Goal: Transaction & Acquisition: Subscribe to service/newsletter

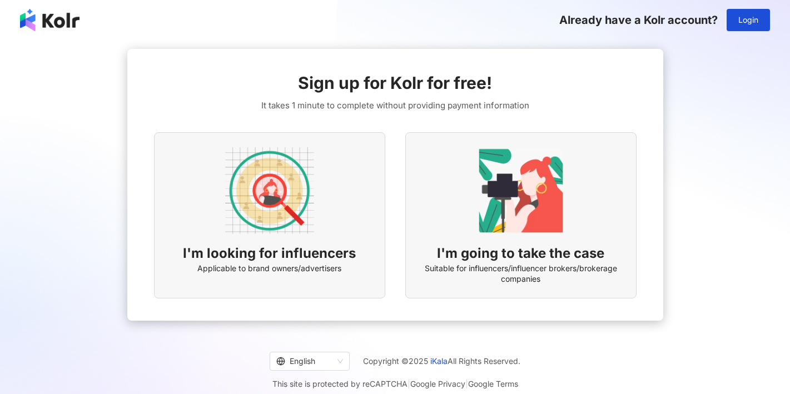
click at [333, 231] on div "I'm looking for influencers Applicable to brand owners/advertisers" at bounding box center [269, 215] width 231 height 166
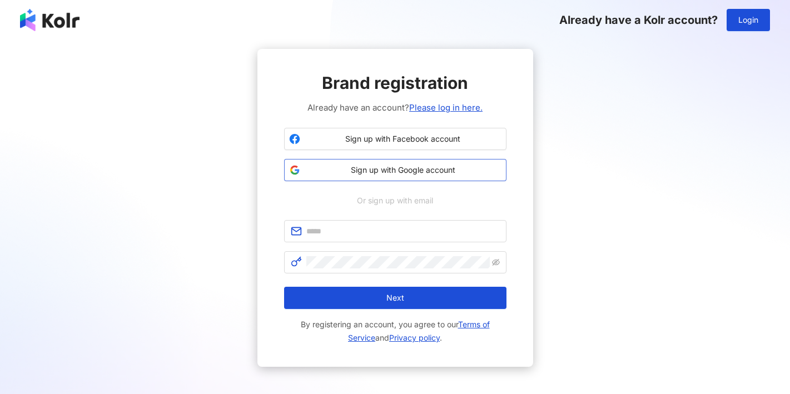
click at [410, 169] on span "Sign up with Google account" at bounding box center [403, 170] width 197 height 11
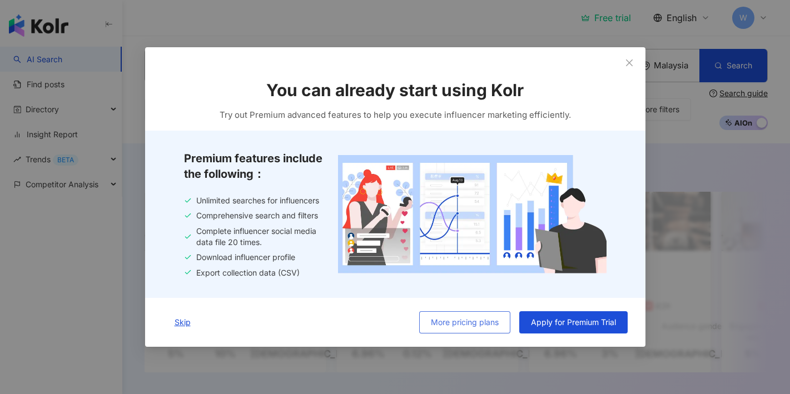
click at [472, 324] on span "More pricing plans" at bounding box center [465, 322] width 68 height 9
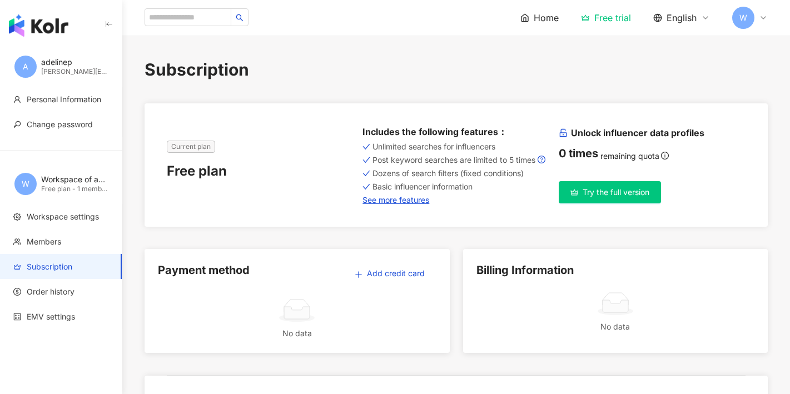
click at [579, 192] on button "Try the full version" at bounding box center [610, 192] width 102 height 22
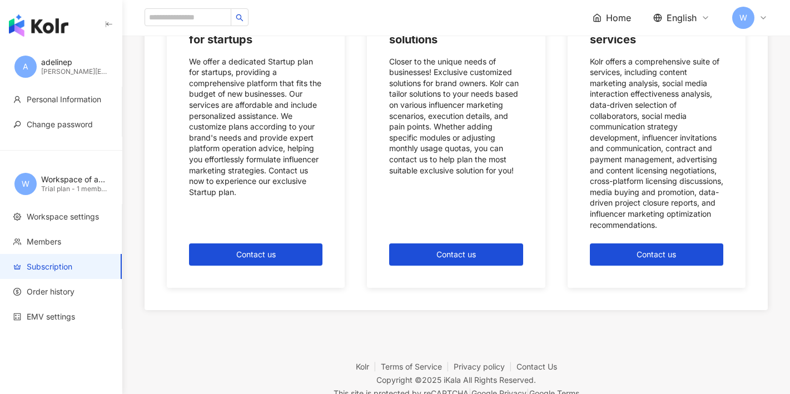
scroll to position [1199, 0]
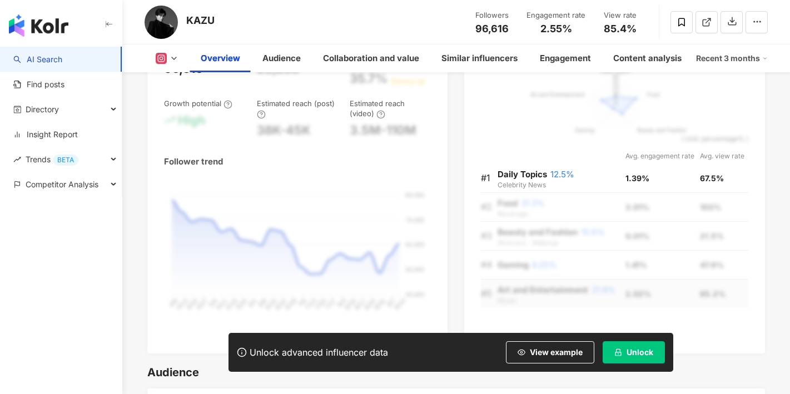
scroll to position [728, 0]
